Goal: Information Seeking & Learning: Learn about a topic

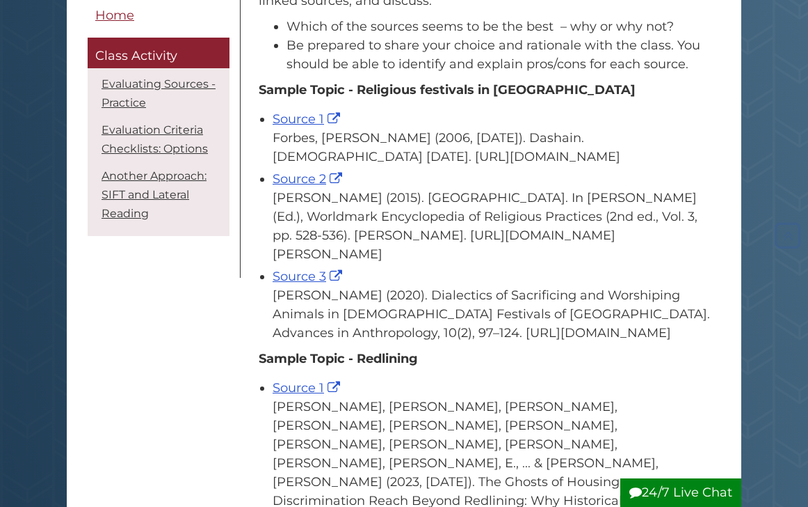
scroll to position [298, 0]
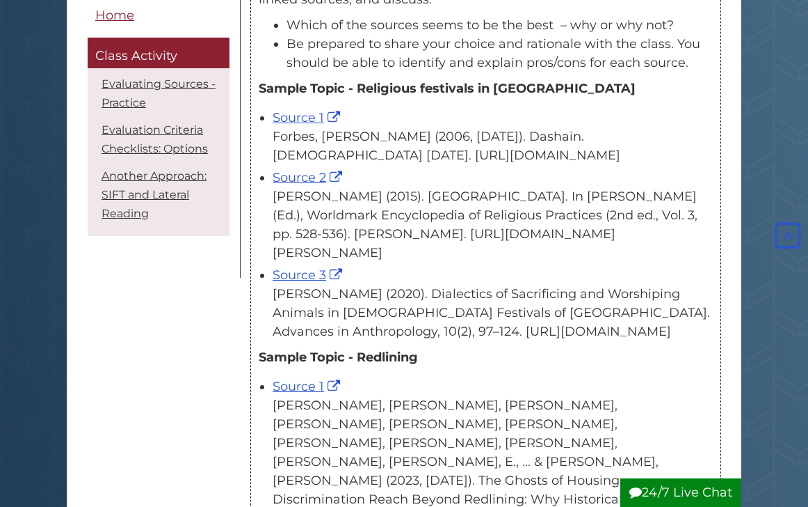
click at [672, 250] on div "[PERSON_NAME] (2015). [GEOGRAPHIC_DATA]. In [PERSON_NAME] (Ed.), Worldmark Ency…" at bounding box center [493, 224] width 440 height 75
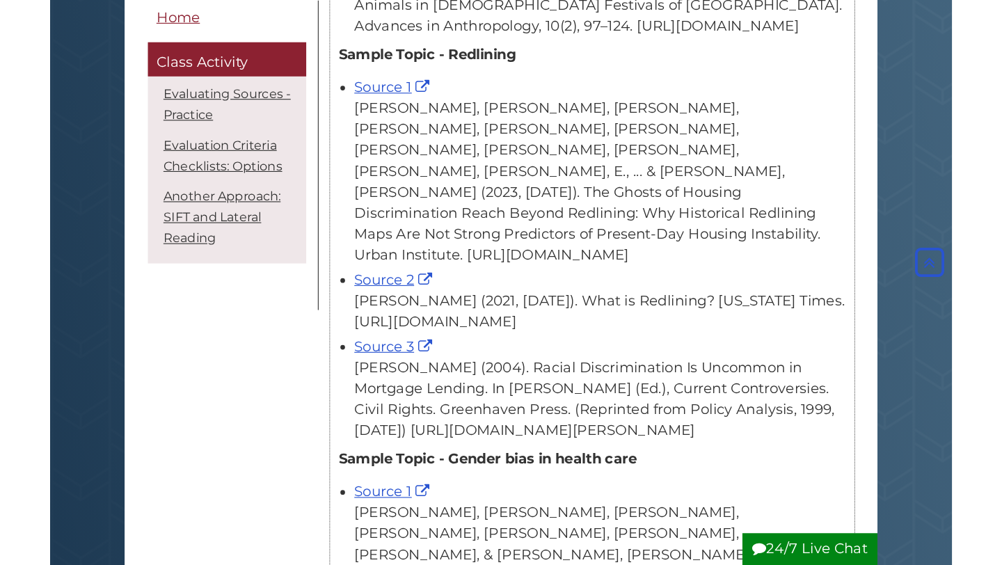
scroll to position [605, 0]
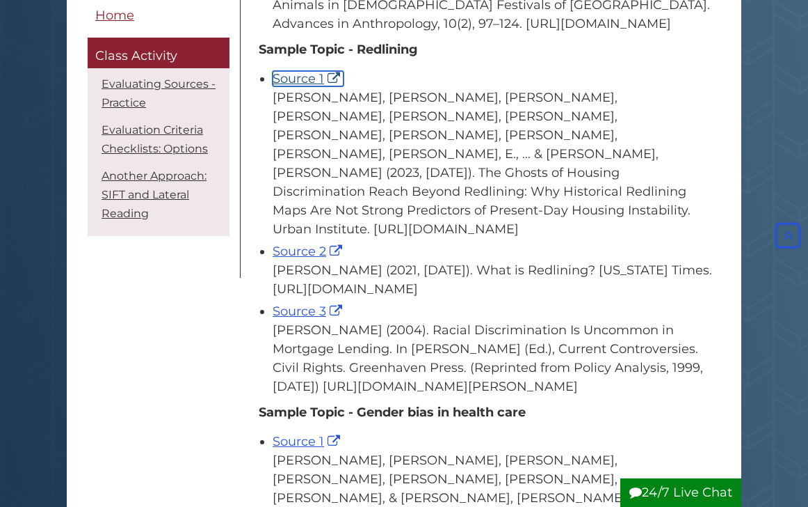
click at [299, 86] on link "Source 1" at bounding box center [308, 78] width 71 height 15
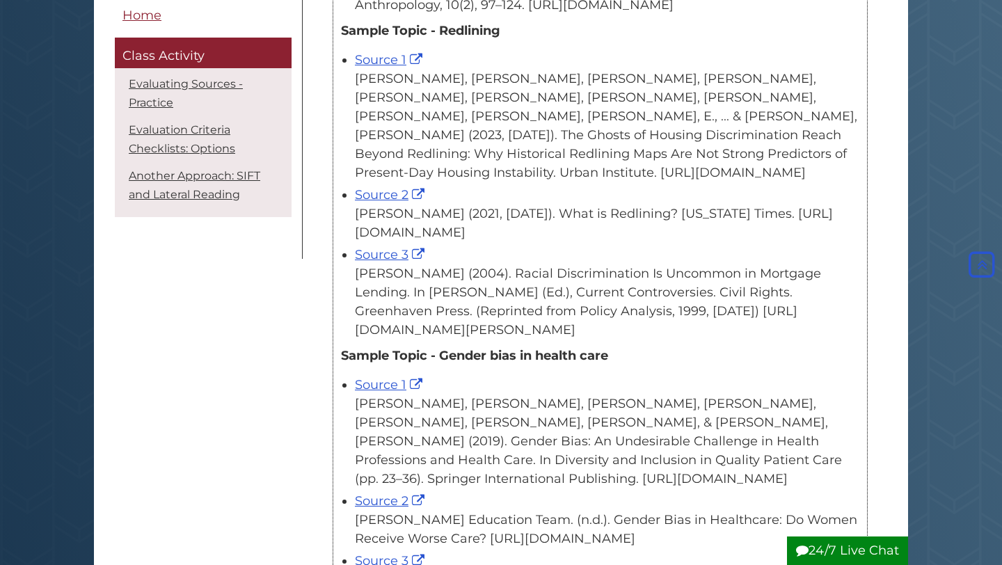
click at [395, 106] on div "Source 1 [PERSON_NAME], [PERSON_NAME], [PERSON_NAME], [PERSON_NAME], [PERSON_NA…" at bounding box center [607, 116] width 504 height 131
click at [399, 67] on link "Source 1" at bounding box center [390, 59] width 71 height 15
click at [394, 202] on link "Source 2" at bounding box center [391, 194] width 73 height 15
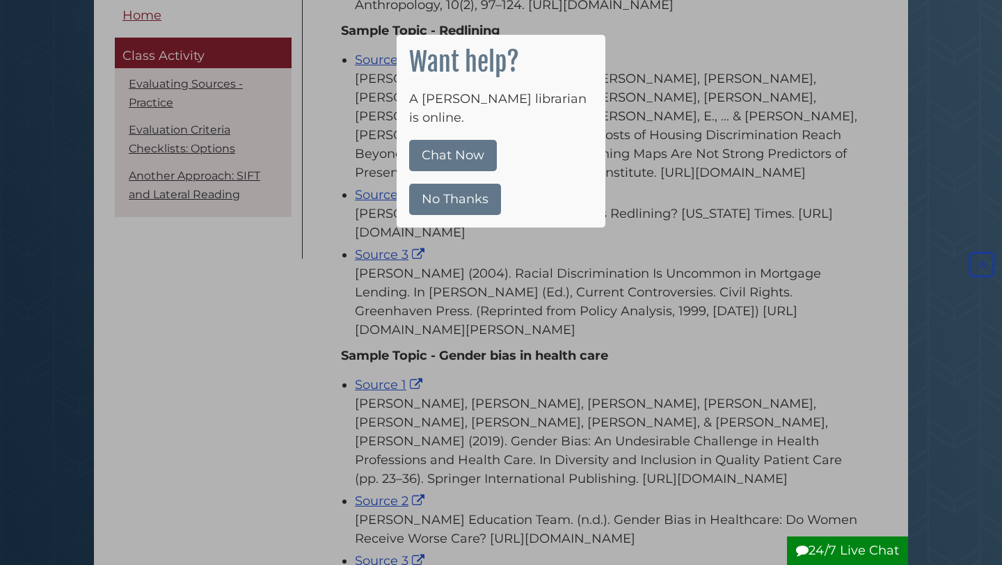
click at [477, 187] on button "No Thanks" at bounding box center [455, 199] width 92 height 31
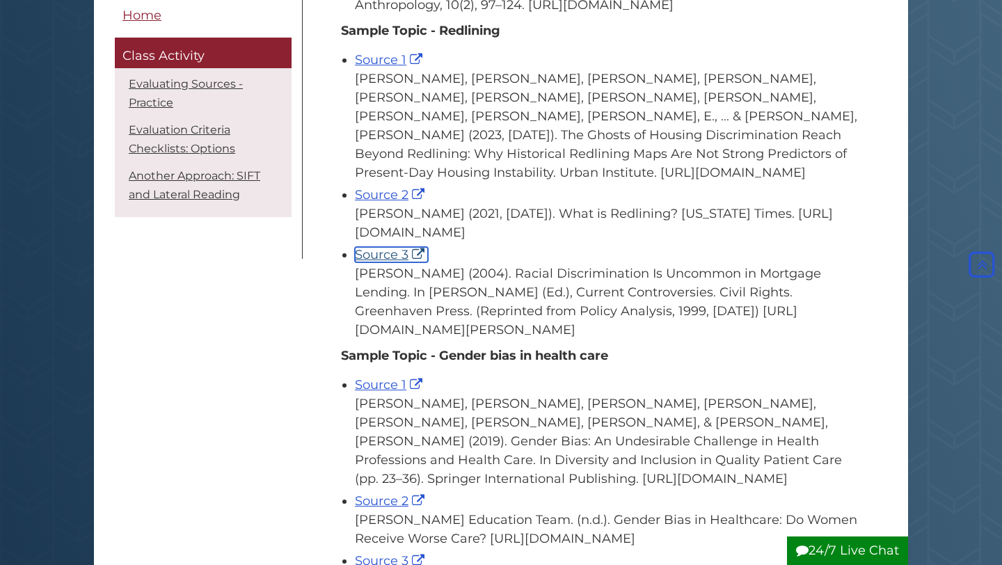
click at [390, 262] on link "Source 3" at bounding box center [391, 254] width 73 height 15
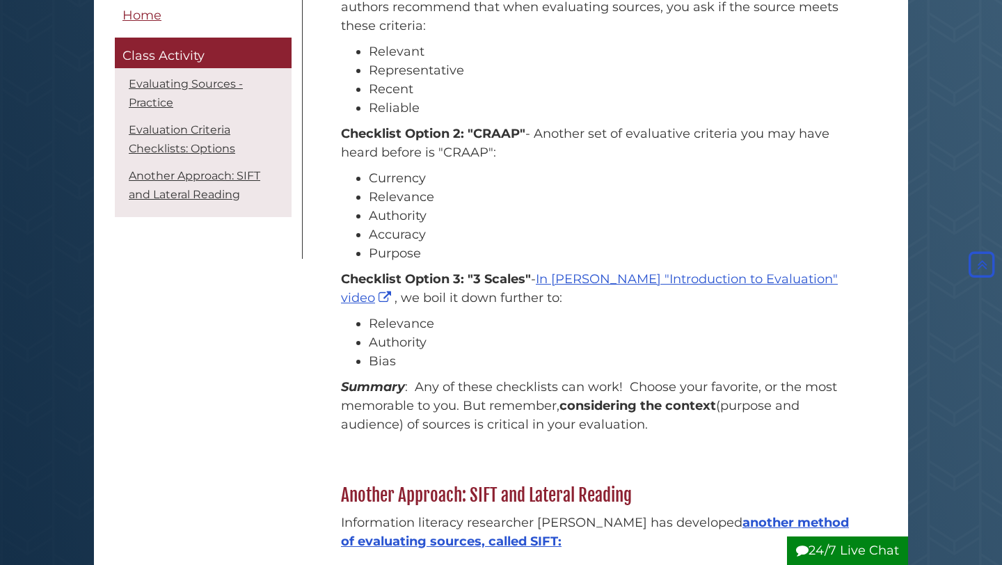
scroll to position [1225, 0]
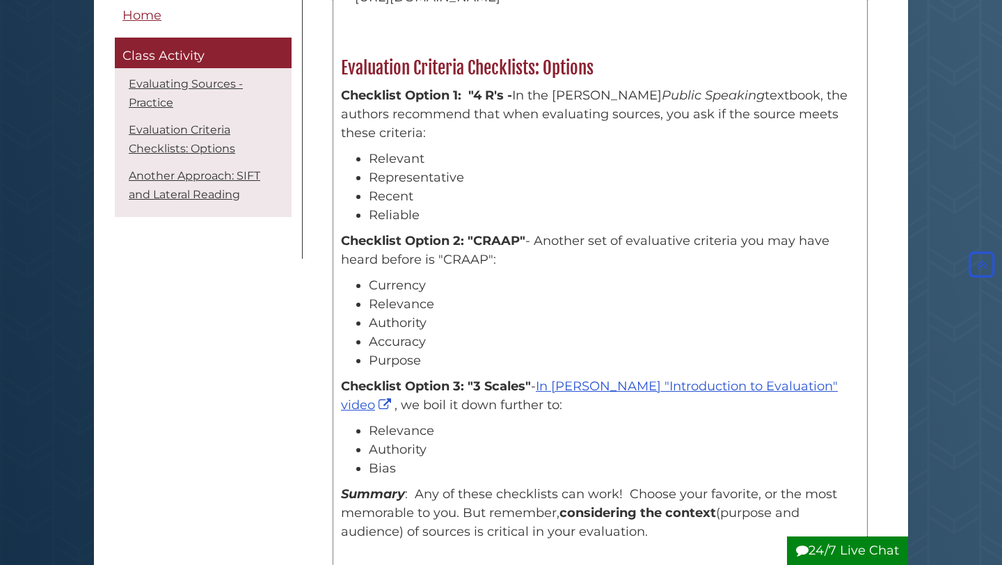
click at [554, 351] on li "Accuracy" at bounding box center [614, 342] width 491 height 19
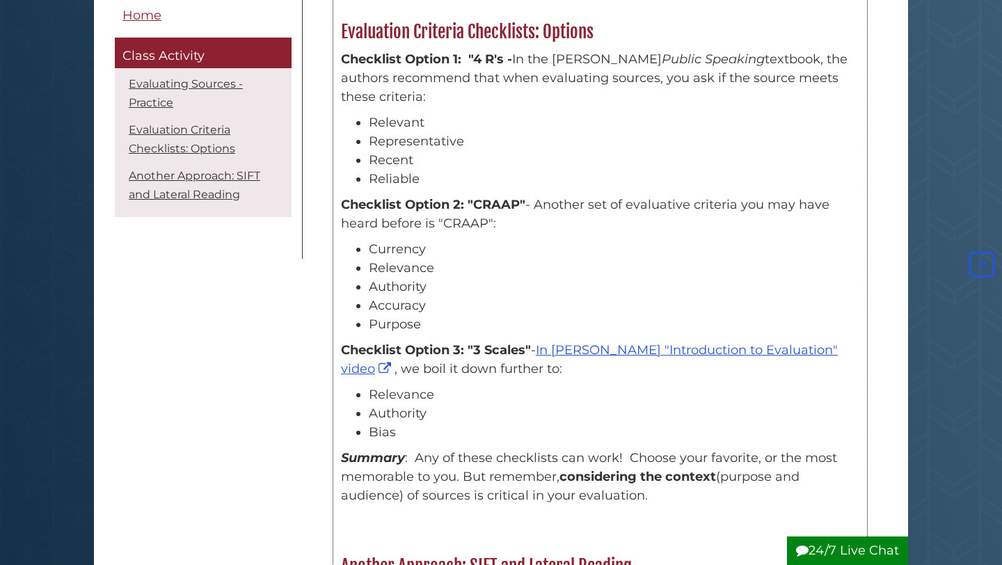
scroll to position [1259, 0]
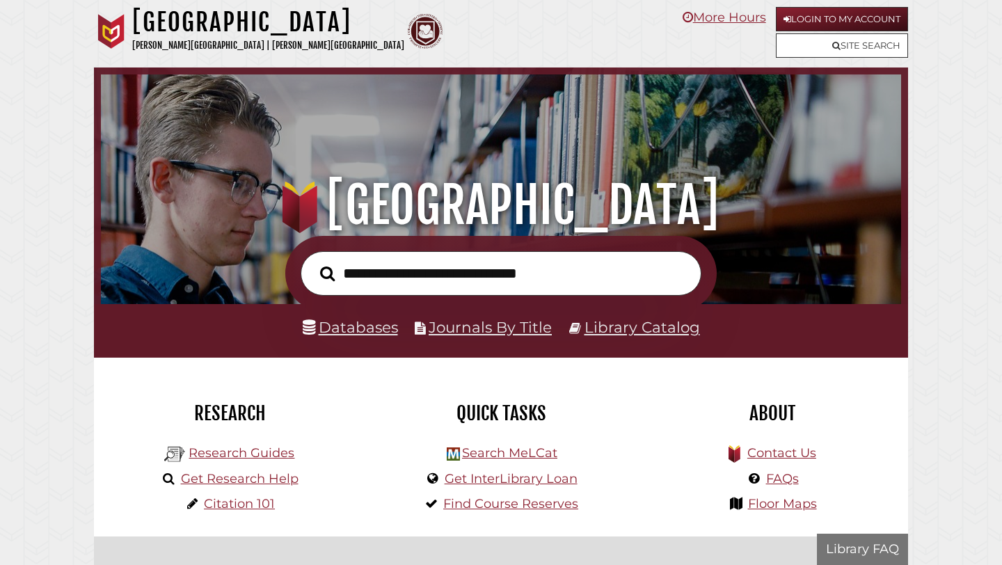
scroll to position [264, 793]
